Goal: Register for event/course

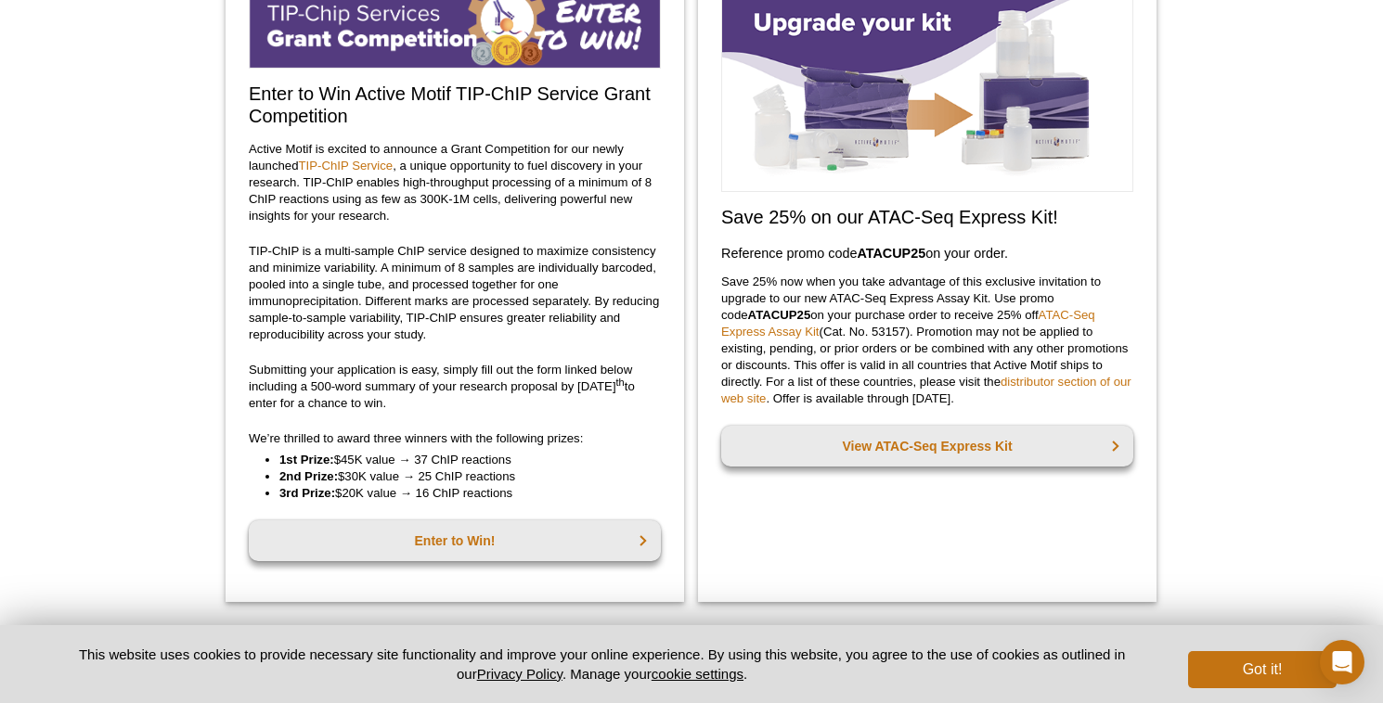
scroll to position [176, 0]
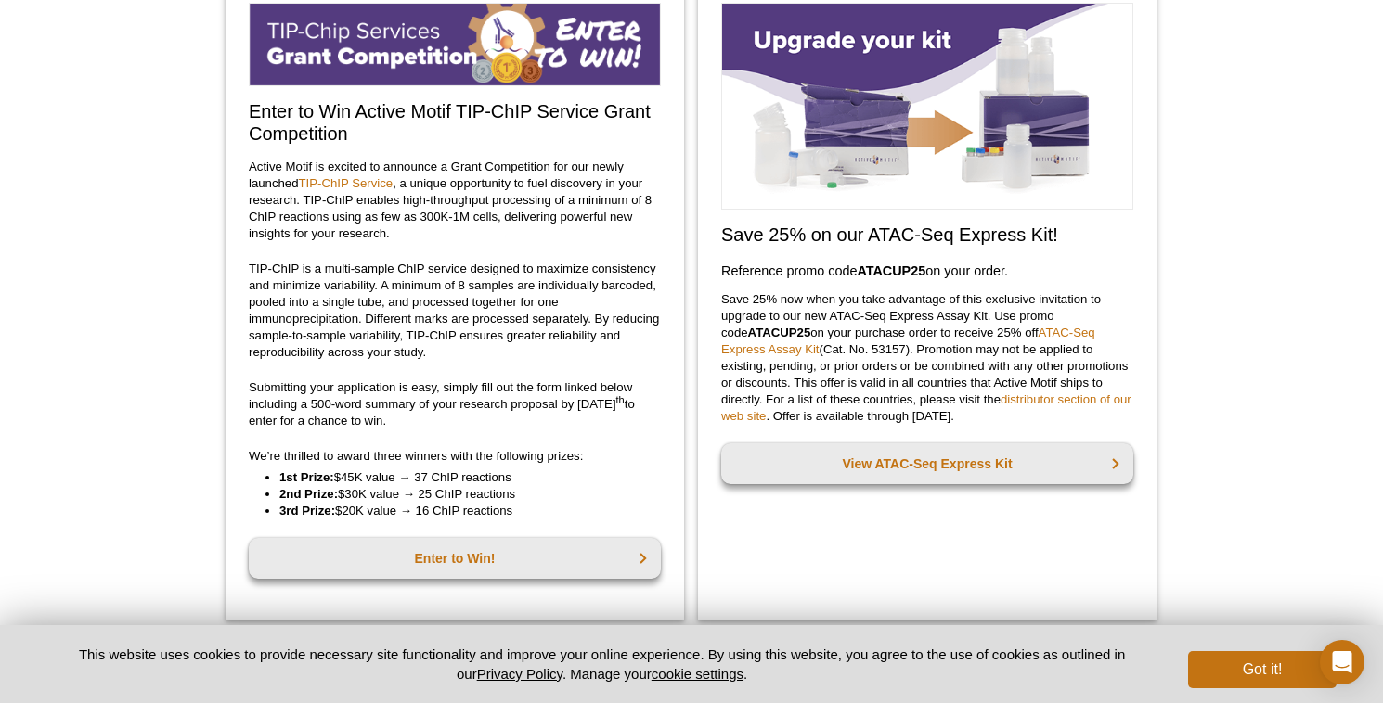
scroll to position [176, 0]
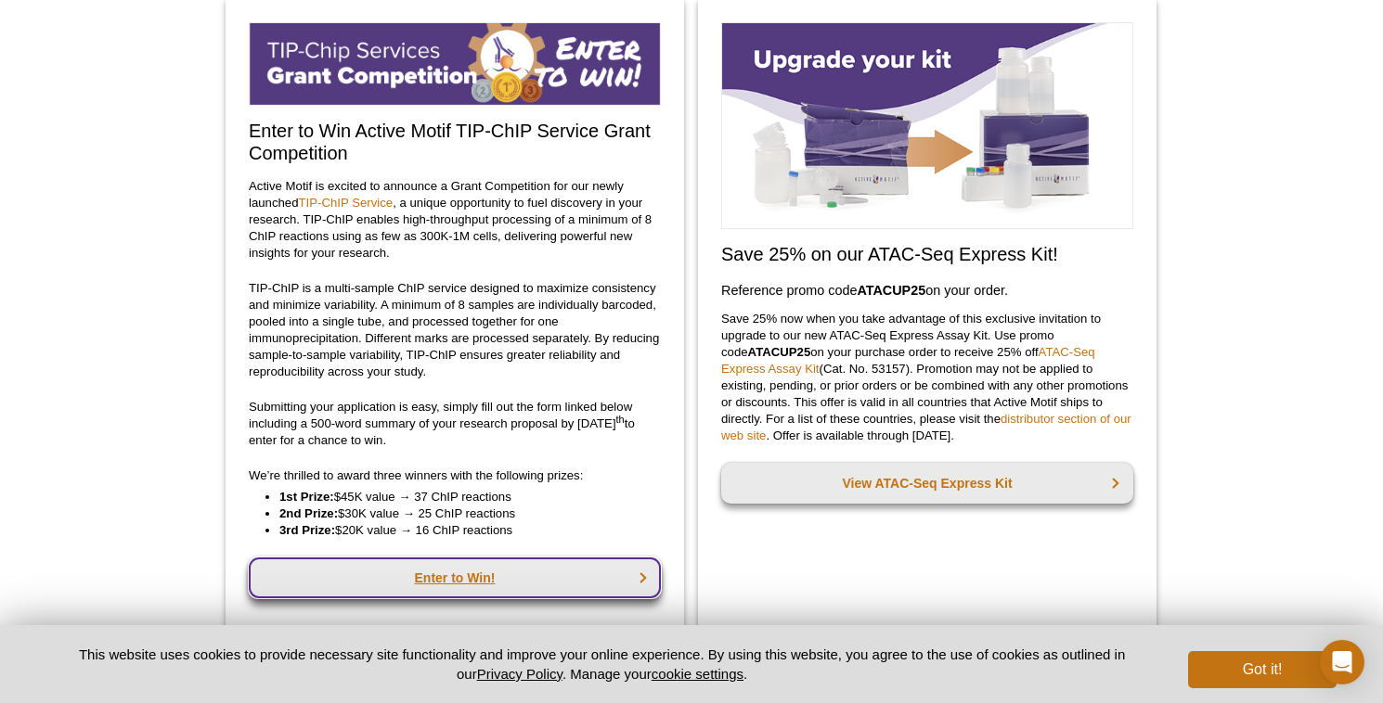
click at [471, 568] on link "Enter to Win!" at bounding box center [455, 578] width 412 height 41
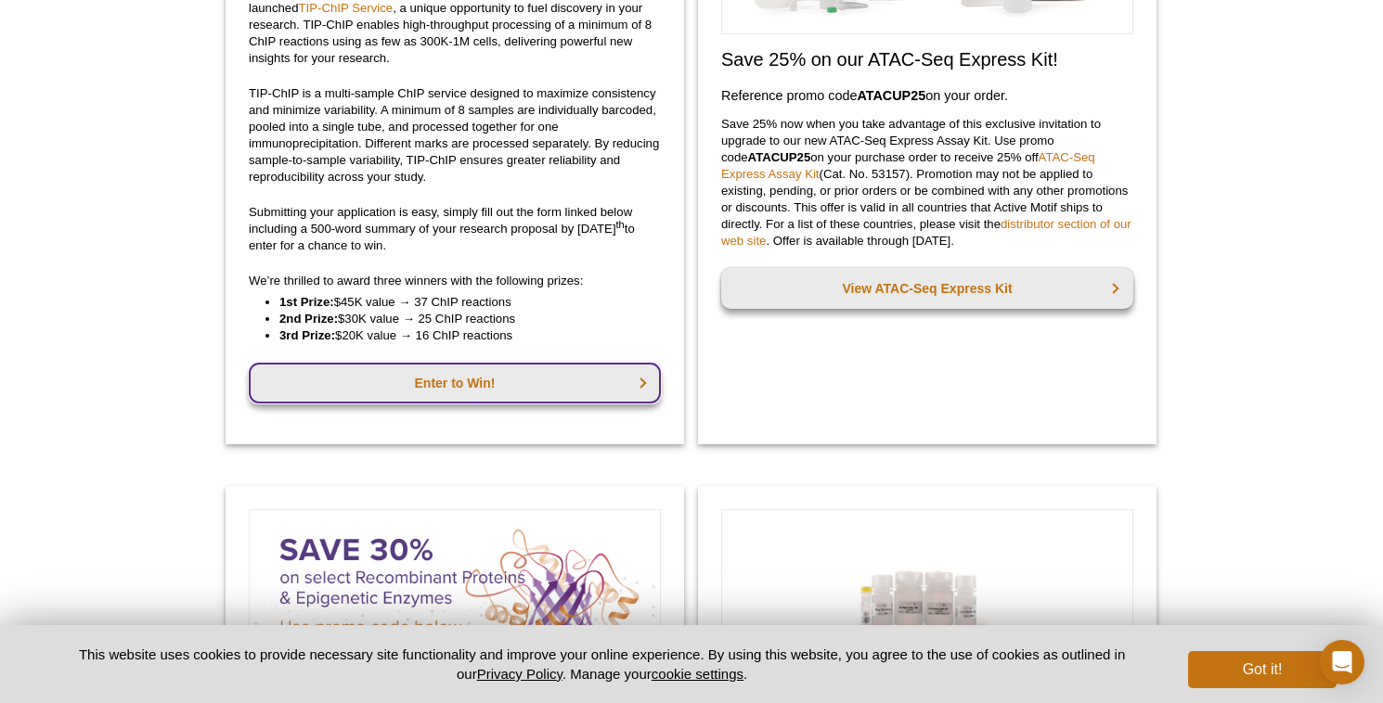
scroll to position [375, 0]
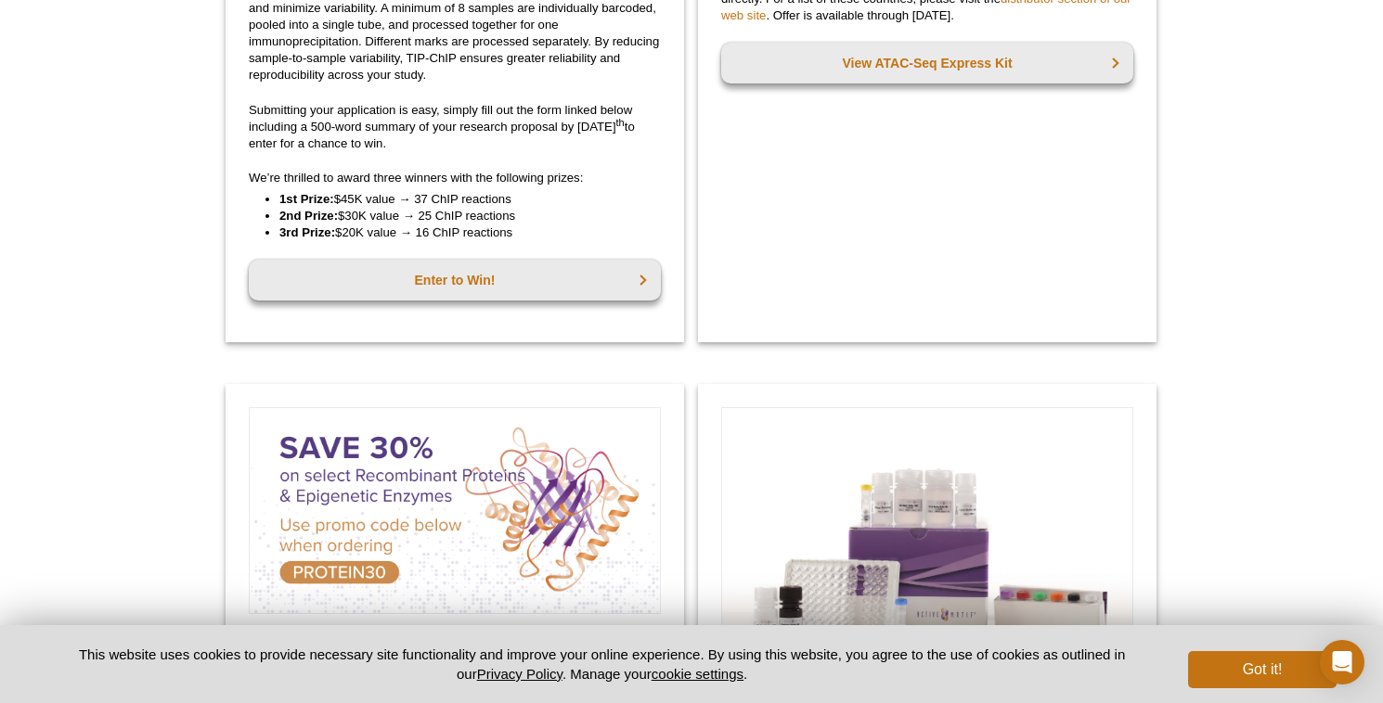
scroll to position [375, 0]
